Goal: Find specific page/section: Find specific page/section

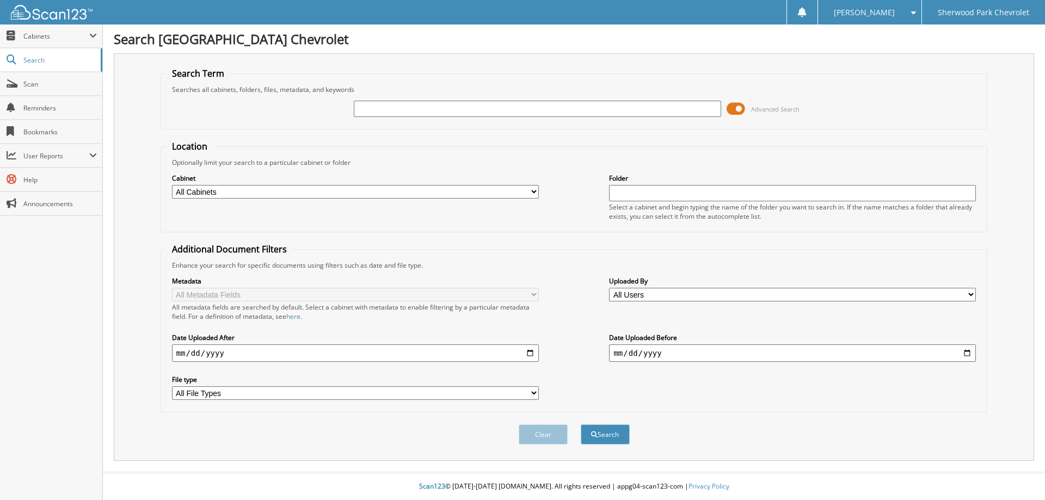
click at [372, 117] on div at bounding box center [537, 109] width 367 height 19
drag, startPoint x: 374, startPoint y: 112, endPoint x: 544, endPoint y: 164, distance: 177.0
click at [374, 112] on input "text" at bounding box center [537, 109] width 367 height 16
click at [386, 109] on input "text" at bounding box center [537, 109] width 367 height 16
type input "230853"
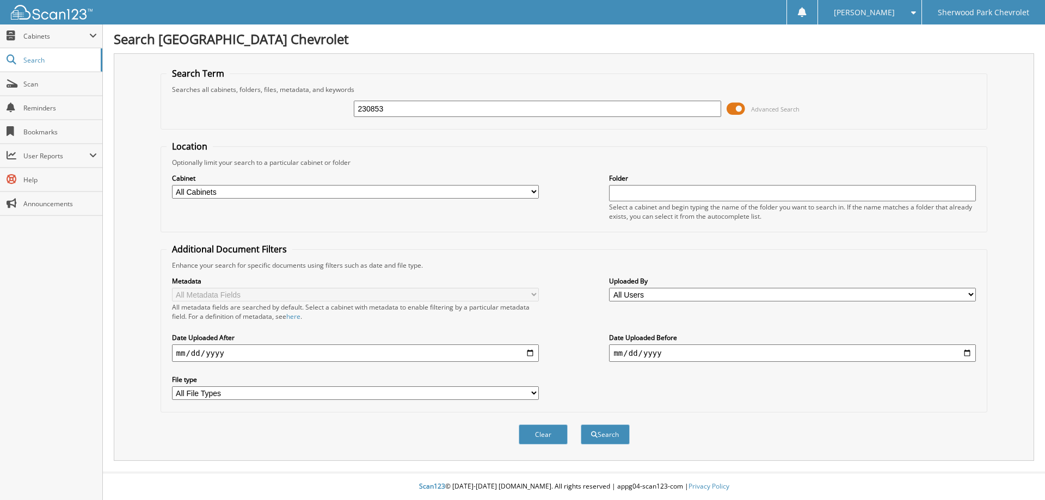
click at [581, 425] on button "Search" at bounding box center [605, 435] width 49 height 20
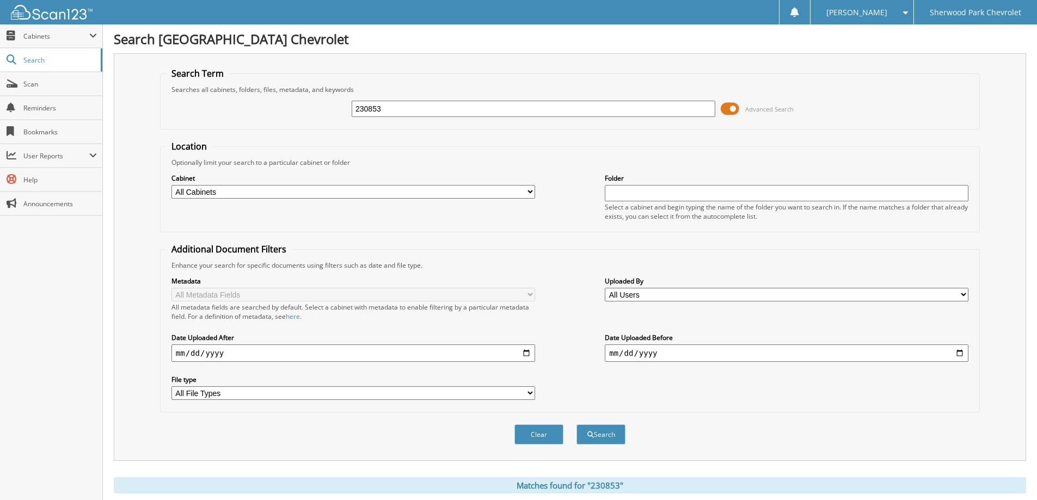
click at [734, 107] on span at bounding box center [730, 109] width 19 height 16
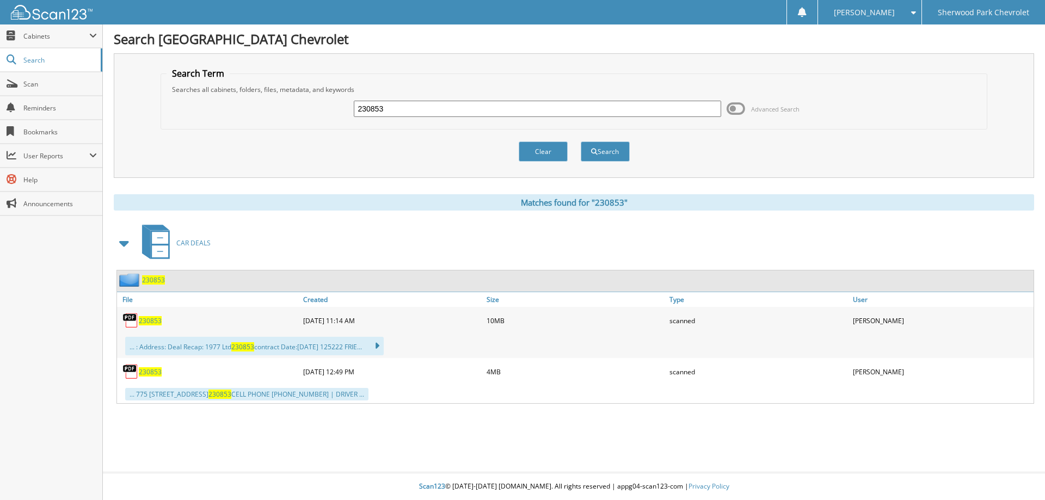
click at [154, 318] on span "230853" at bounding box center [150, 320] width 23 height 9
